Goal: Check status: Check status

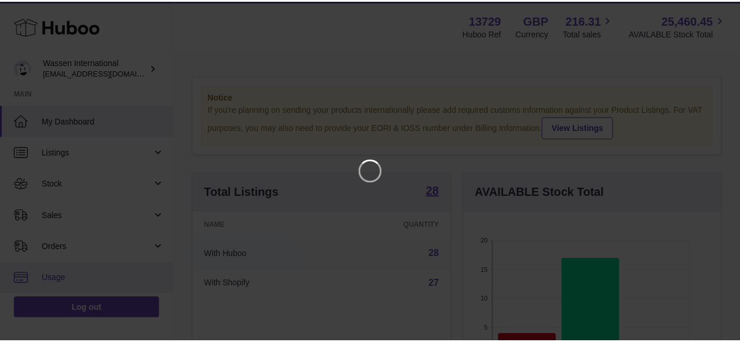
scroll to position [182, 261]
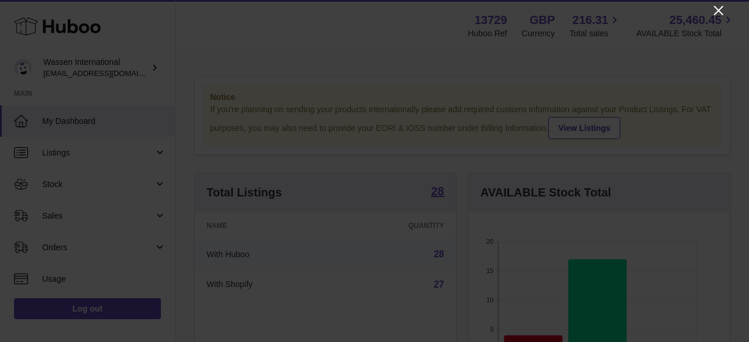
click at [718, 12] on icon "Close" at bounding box center [718, 11] width 14 height 14
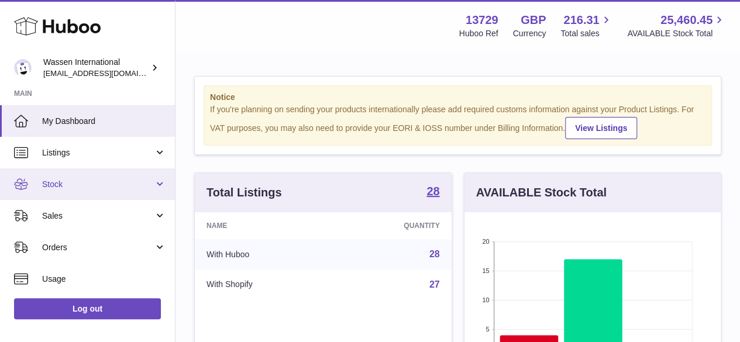
click at [66, 183] on span "Stock" at bounding box center [98, 184] width 112 height 11
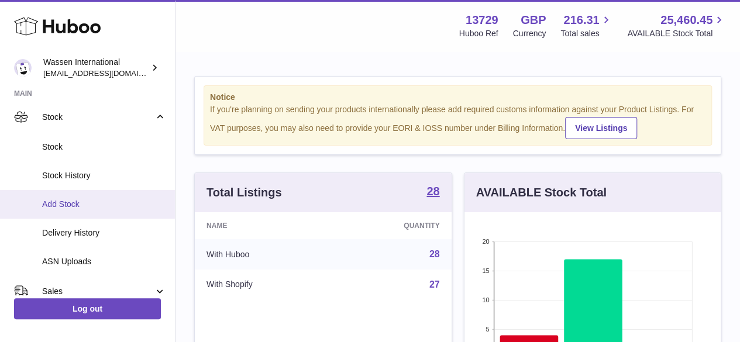
scroll to position [117, 0]
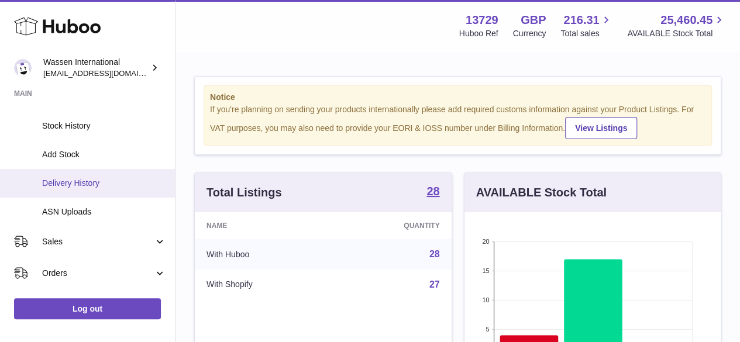
click at [82, 184] on span "Delivery History" at bounding box center [104, 183] width 124 height 11
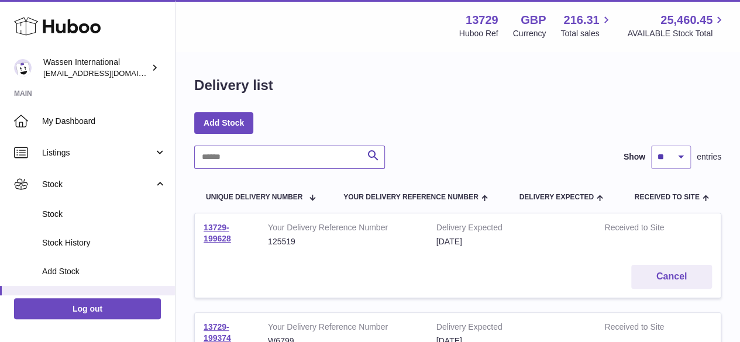
paste input "******"
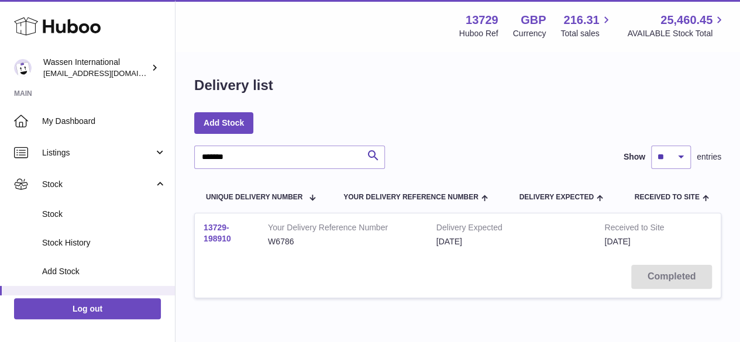
click at [216, 241] on link "13729-198910" at bounding box center [217, 233] width 27 height 20
click at [252, 158] on input "******" at bounding box center [289, 157] width 191 height 23
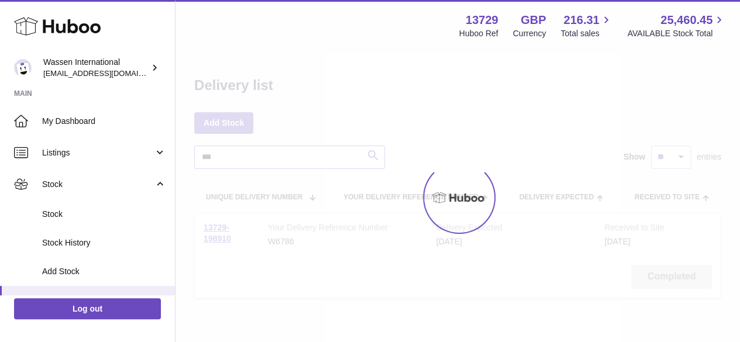
type input "*"
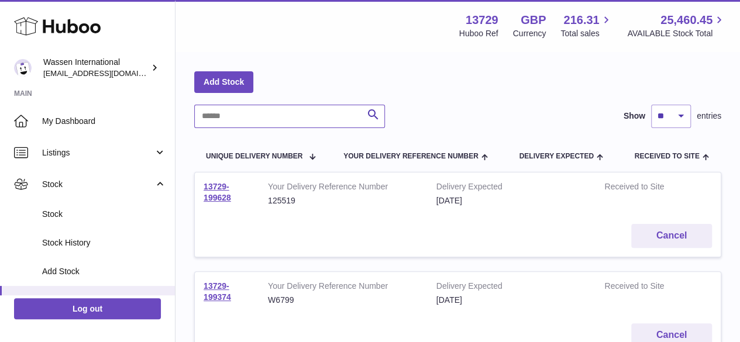
scroll to position [58, 0]
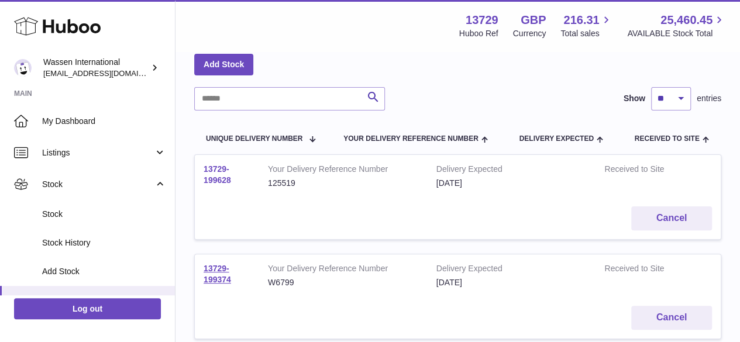
click at [219, 177] on link "13729-199628" at bounding box center [217, 174] width 27 height 20
click at [208, 268] on link "13729-199374" at bounding box center [217, 274] width 27 height 20
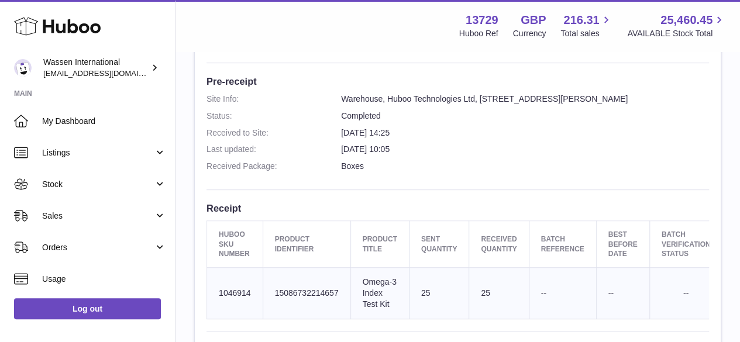
scroll to position [351, 0]
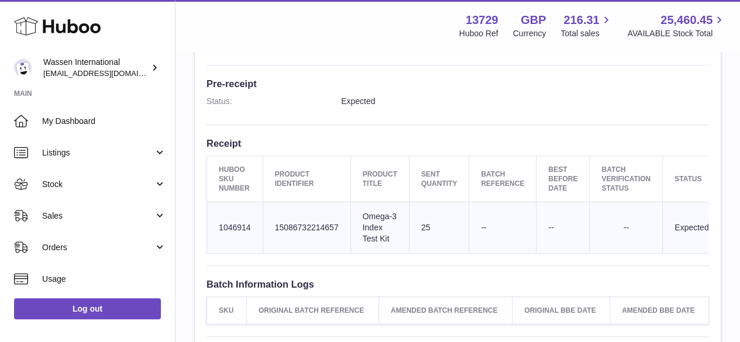
scroll to position [351, 0]
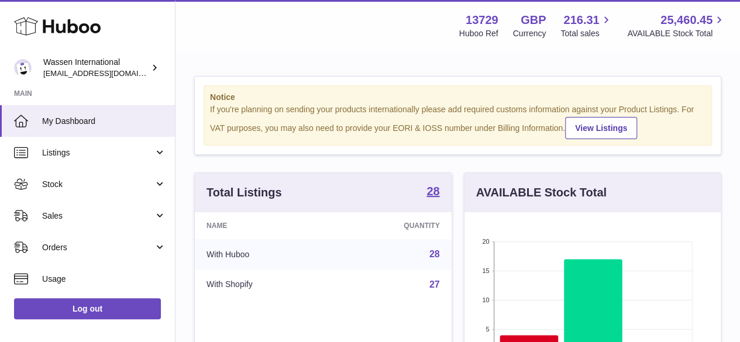
scroll to position [182, 256]
